Goal: Task Accomplishment & Management: Manage account settings

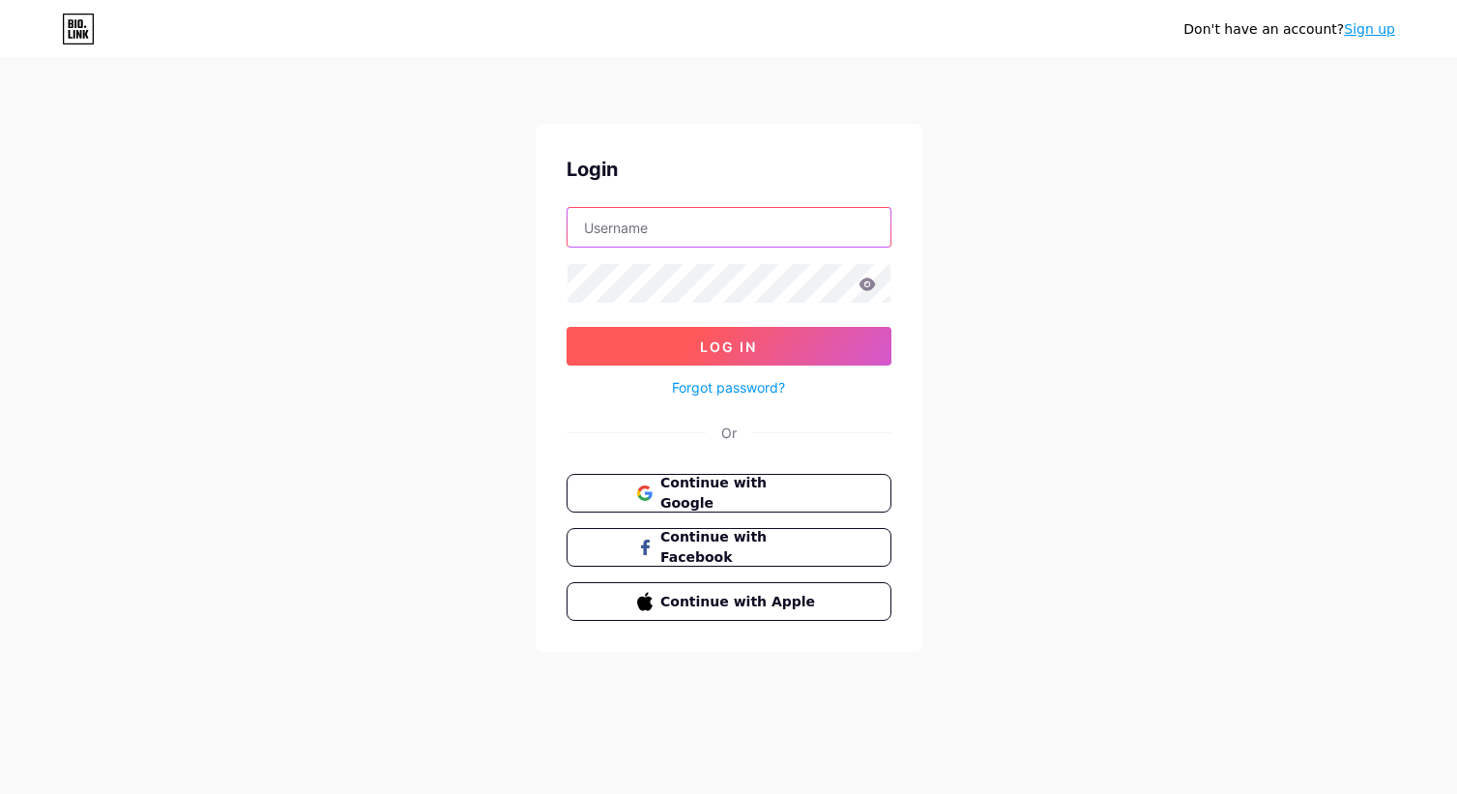
type input "[EMAIL_ADDRESS][DOMAIN_NAME]"
click at [708, 352] on span "Log In" at bounding box center [728, 346] width 57 height 16
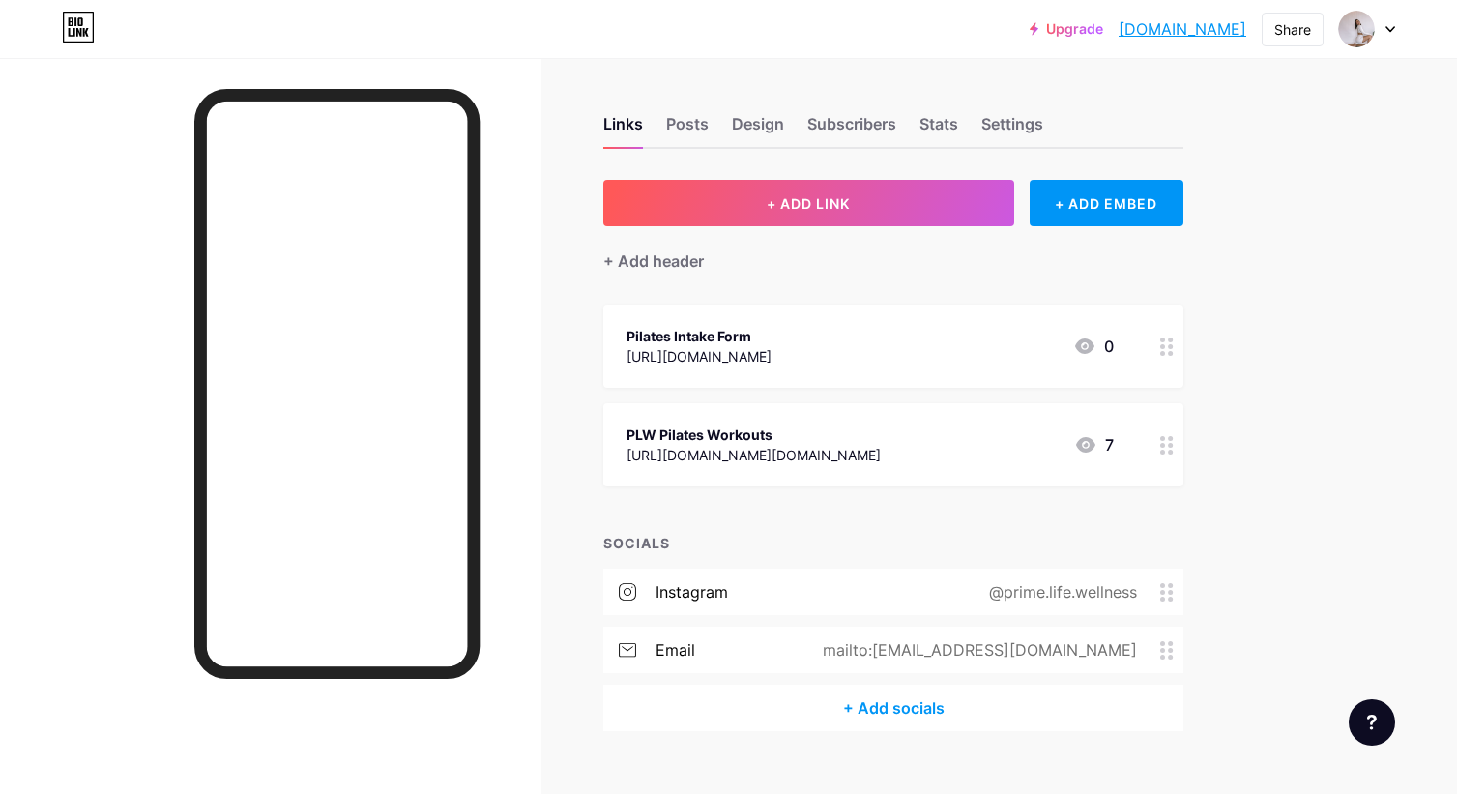
scroll to position [33, 0]
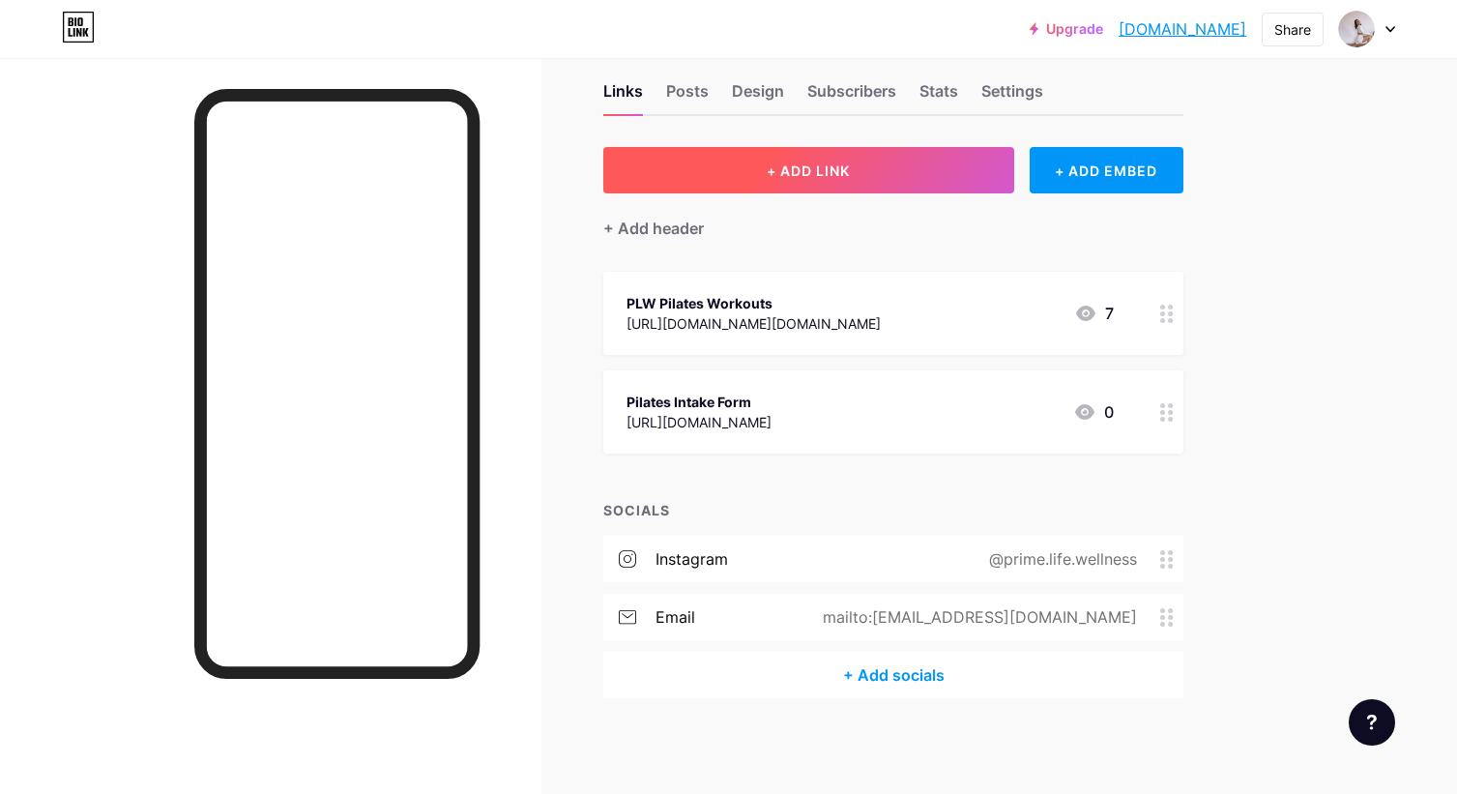
click at [834, 170] on span "+ ADD LINK" at bounding box center [808, 170] width 83 height 16
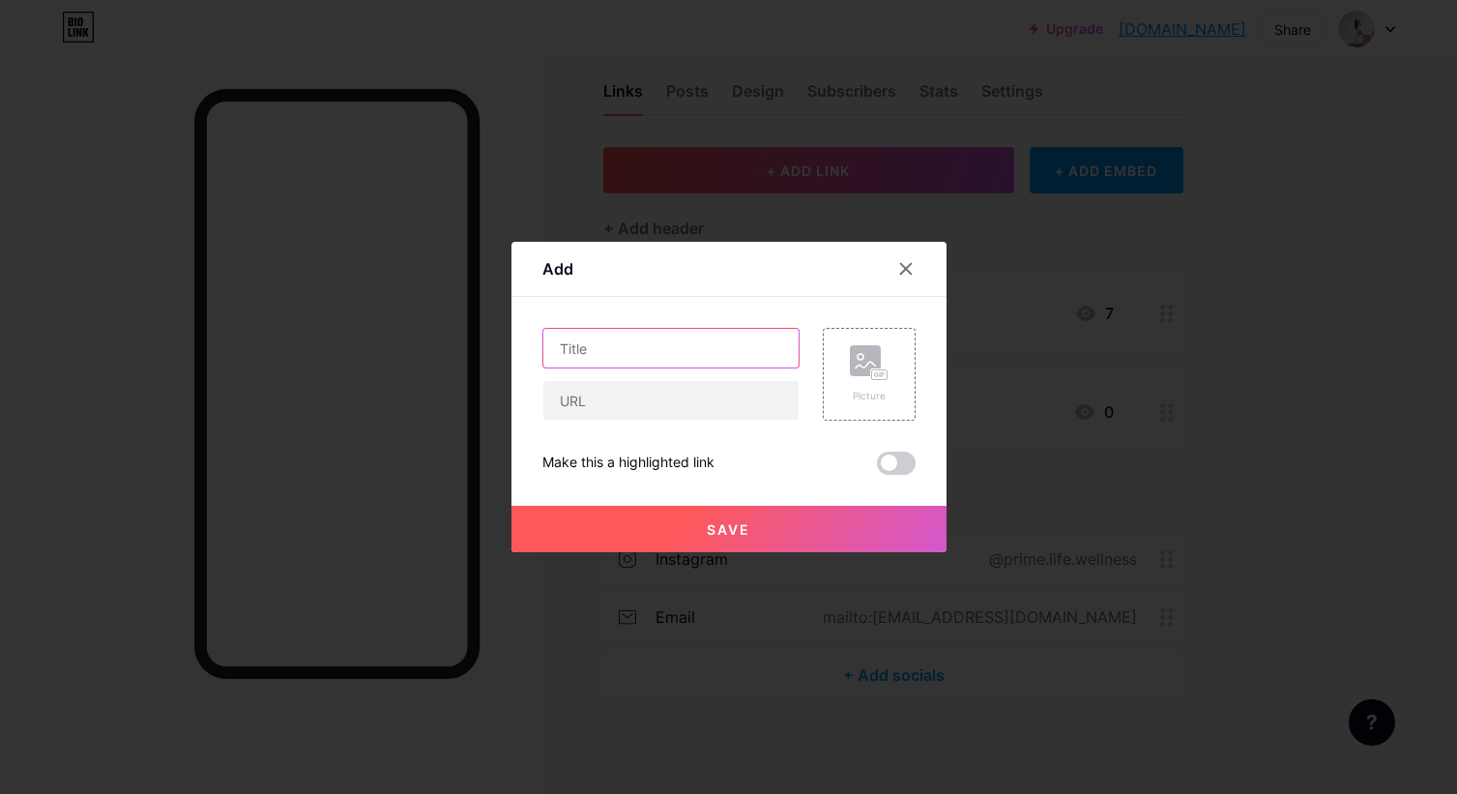
click at [594, 342] on input "text" at bounding box center [670, 348] width 255 height 39
paste input "🌿"
type input "FREE Pilates in the Park 🌿"
click at [661, 409] on input "text" at bounding box center [670, 400] width 255 height 39
paste input "[URL][DOMAIN_NAME]"
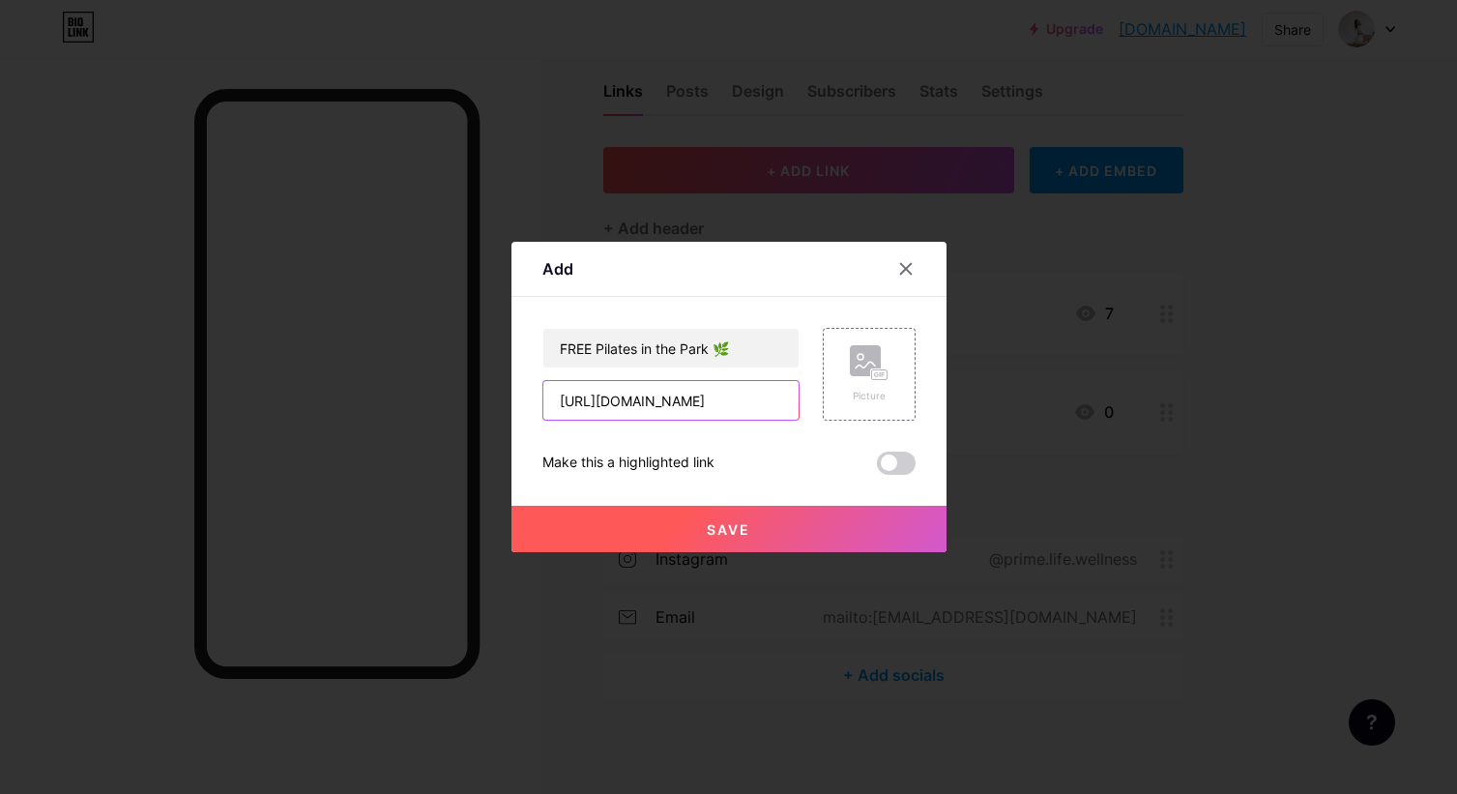
scroll to position [0, 1095]
type input "[URL][DOMAIN_NAME]"
click at [892, 461] on span at bounding box center [896, 462] width 39 height 23
click at [877, 468] on input "checkbox" at bounding box center [877, 468] width 0 height 0
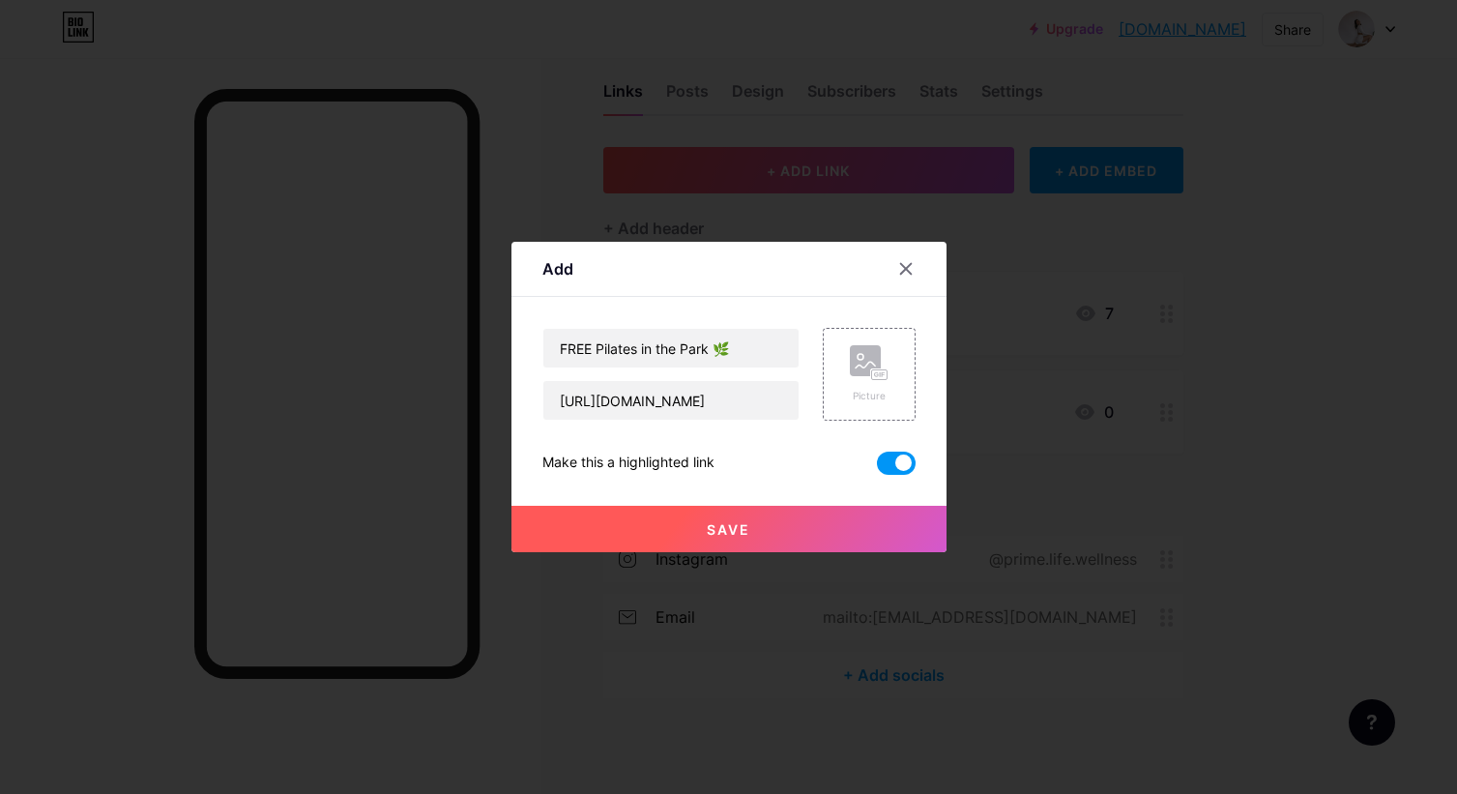
click at [759, 531] on button "Save" at bounding box center [728, 529] width 435 height 46
